Goal: Transaction & Acquisition: Purchase product/service

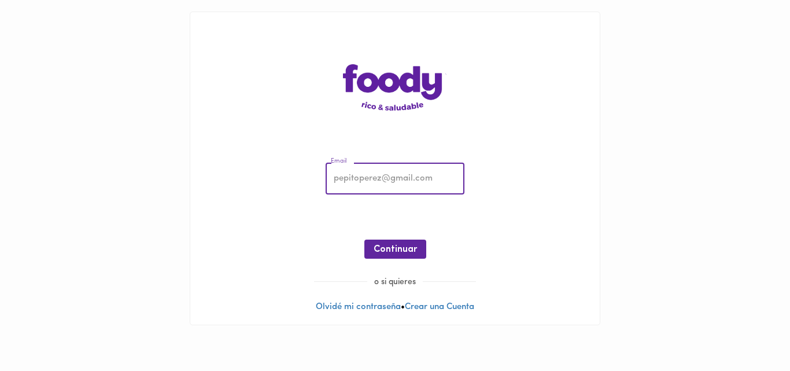
click at [379, 187] on input "email" at bounding box center [395, 179] width 139 height 32
type input "[EMAIL_ADDRESS][DOMAIN_NAME]"
click at [410, 252] on span "Continuar" at bounding box center [395, 249] width 43 height 11
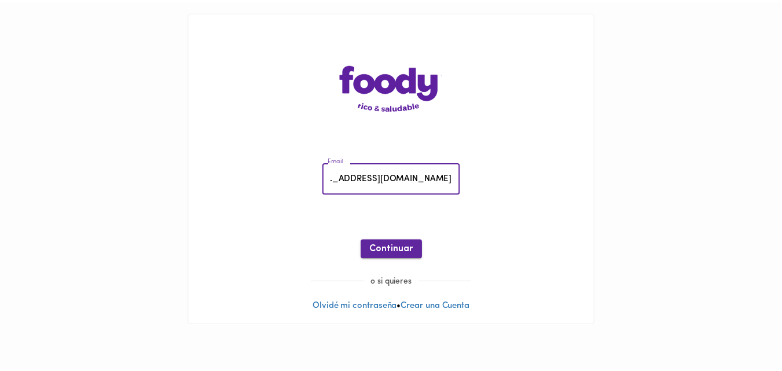
scroll to position [0, 0]
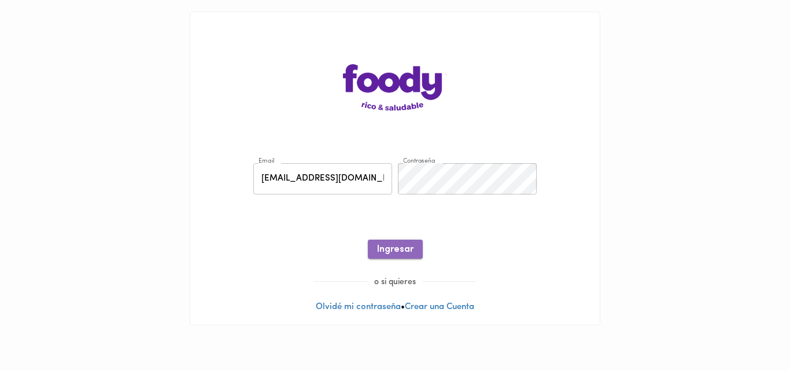
click at [398, 255] on span "Ingresar" at bounding box center [395, 249] width 36 height 11
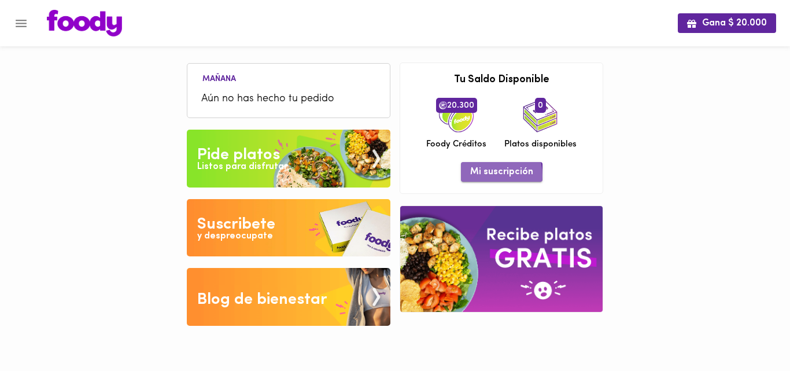
click at [484, 175] on span "Mi suscripción" at bounding box center [501, 172] width 63 height 11
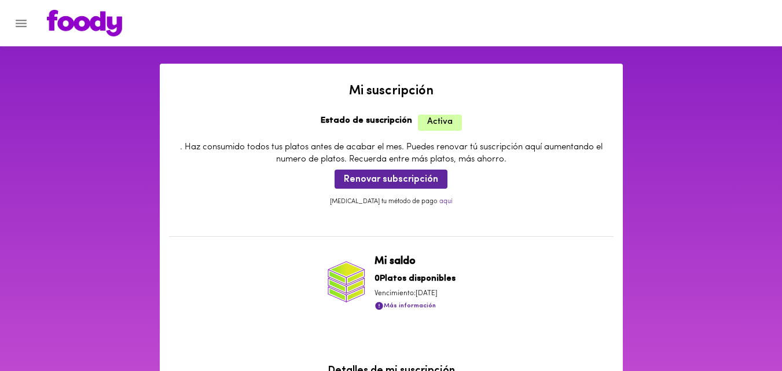
click at [23, 24] on icon "Menu" at bounding box center [21, 23] width 14 height 14
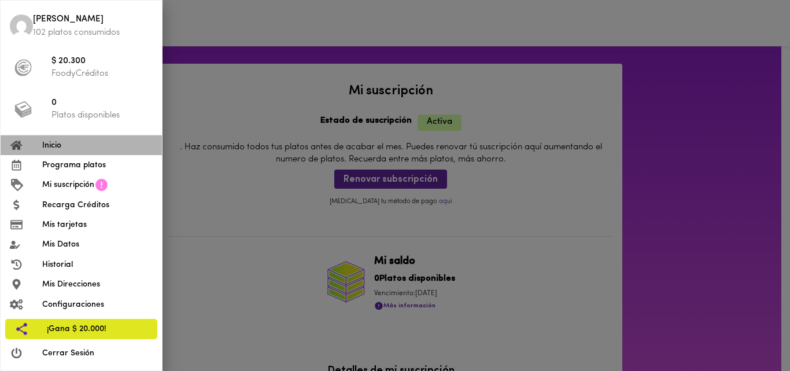
click at [68, 149] on span "Inicio" at bounding box center [97, 145] width 111 height 12
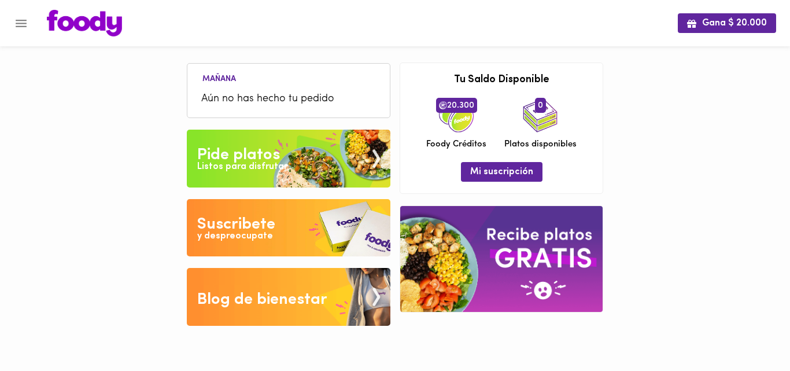
click at [256, 159] on div "Pide platos" at bounding box center [238, 154] width 83 height 23
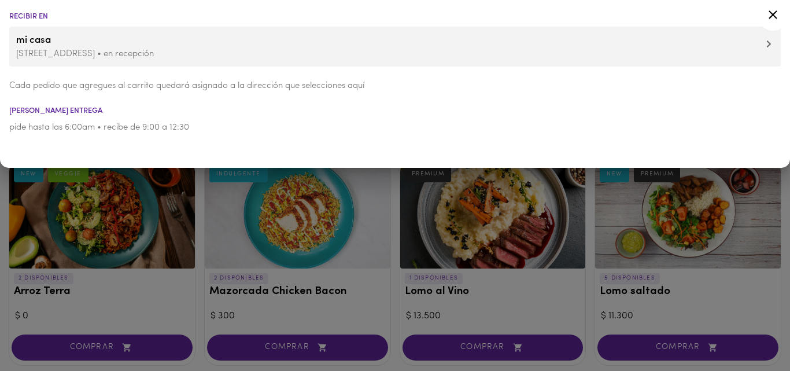
click at [774, 11] on icon at bounding box center [773, 15] width 14 height 14
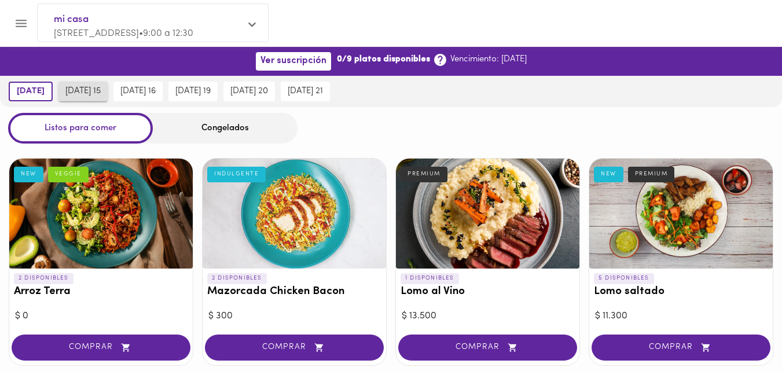
click at [101, 91] on span "[DATE] 15" at bounding box center [82, 91] width 35 height 10
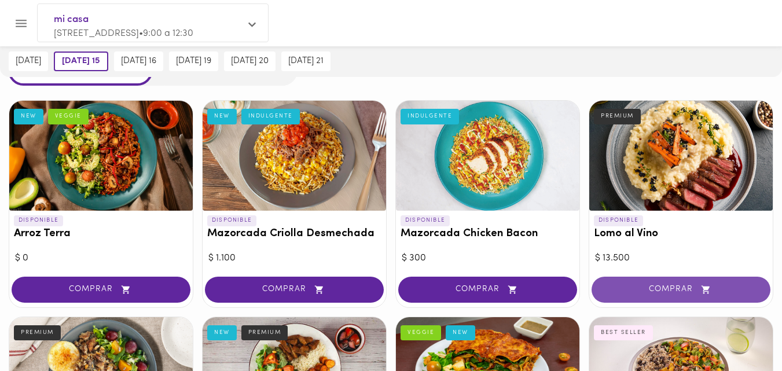
click at [668, 293] on span "COMPRAR" at bounding box center [681, 290] width 150 height 10
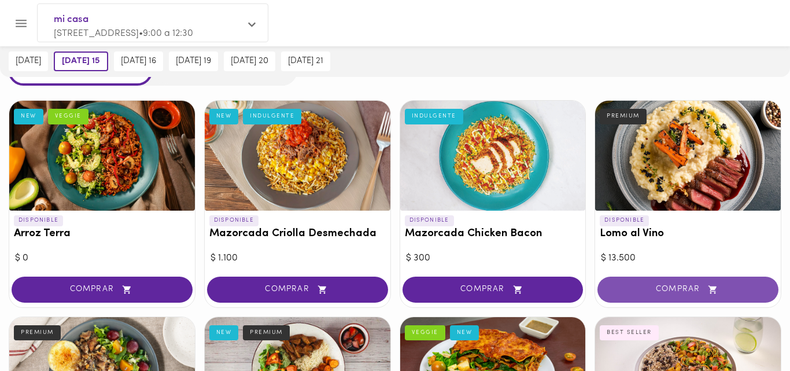
scroll to position [58, 0]
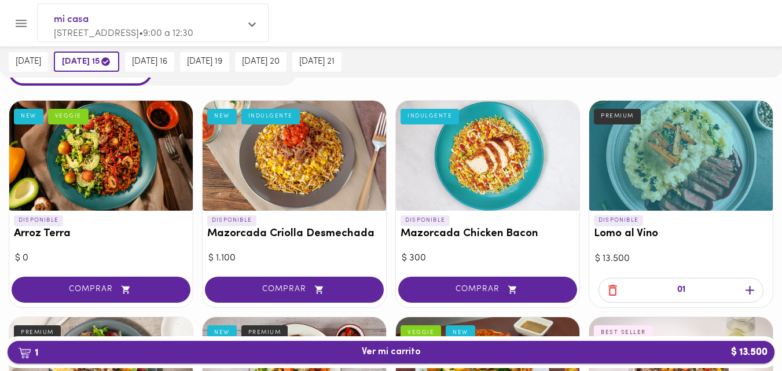
click at [399, 352] on span "1 Ver mi carrito $ 13.500" at bounding box center [391, 352] width 59 height 11
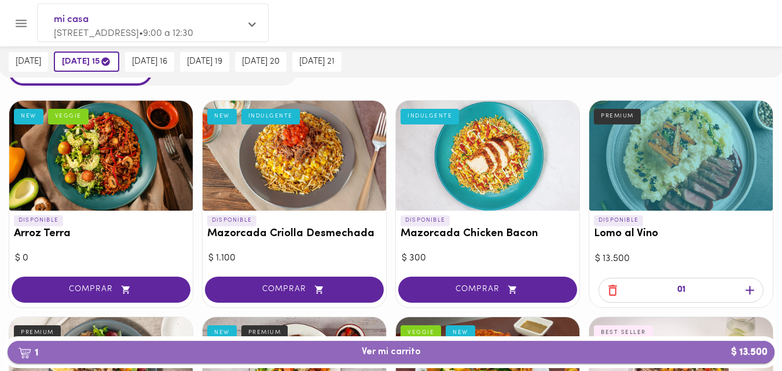
click at [399, 351] on span "1 Ver mi carrito $ 13.500" at bounding box center [391, 352] width 59 height 11
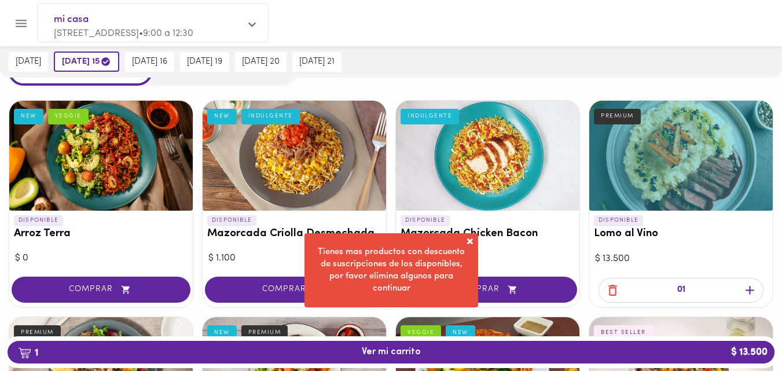
click at [471, 240] on span at bounding box center [470, 241] width 12 height 12
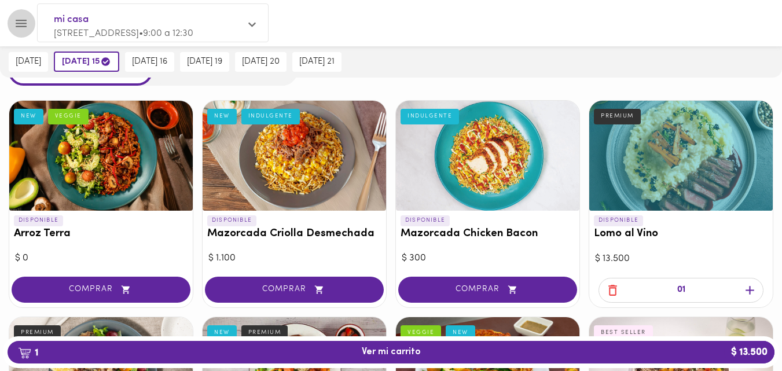
click at [24, 27] on icon "Menu" at bounding box center [21, 24] width 11 height 8
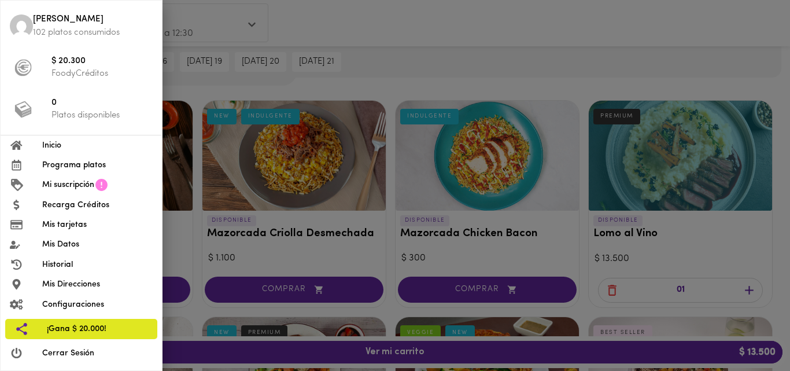
click at [89, 282] on span "Mis Direcciones" at bounding box center [97, 284] width 111 height 12
